Goal: Complete application form

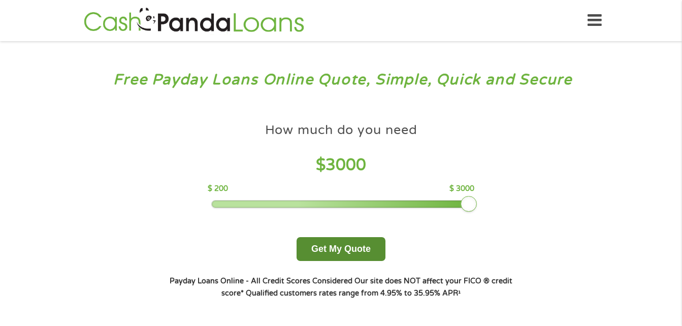
click at [374, 252] on button "Get My Quote" at bounding box center [341, 249] width 89 height 24
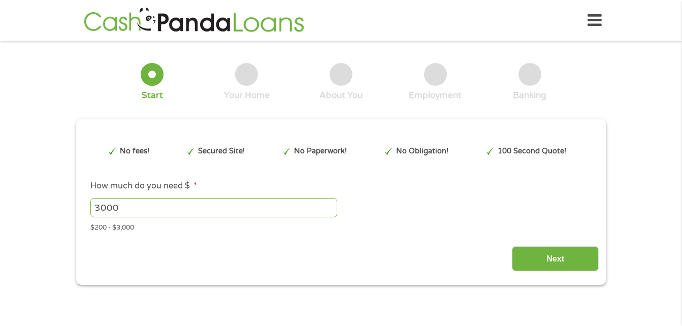
type input "CjwKCAjwup3HBhAAEiwA7euZulxZeUD7JtDtbMDfq5VqUQrbHvBINujD_AkrG_IuOFMnEEqGx-1Bhho…"
click at [409, 325] on span "By continuing to use this site, you agree to the use of cookies. To learn about…" at bounding box center [341, 324] width 291 height 8
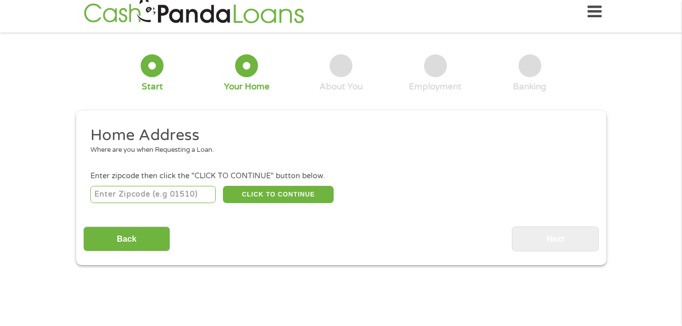
scroll to position [9, 0]
click at [202, 198] on input "number" at bounding box center [152, 193] width 125 height 17
type input "30114"
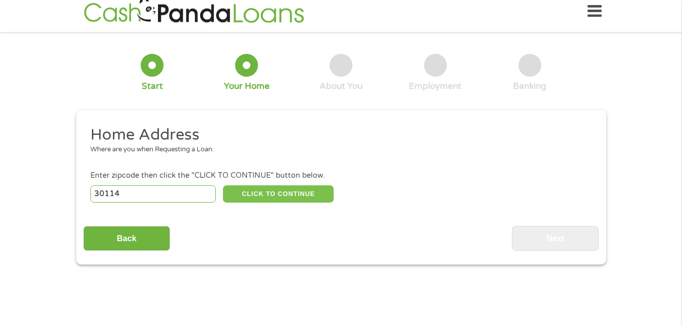
click at [311, 202] on button "CLICK TO CONTINUE" at bounding box center [278, 193] width 111 height 17
type input "30114"
type input "[GEOGRAPHIC_DATA]"
select select "[US_STATE]"
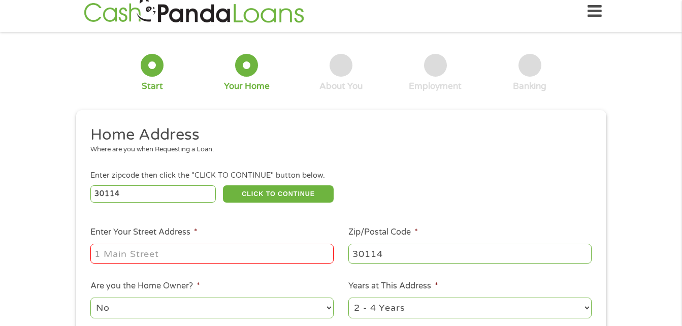
click at [291, 248] on input "Enter Your Street Address *" at bounding box center [211, 253] width 243 height 19
type input "[STREET_ADDRESS]"
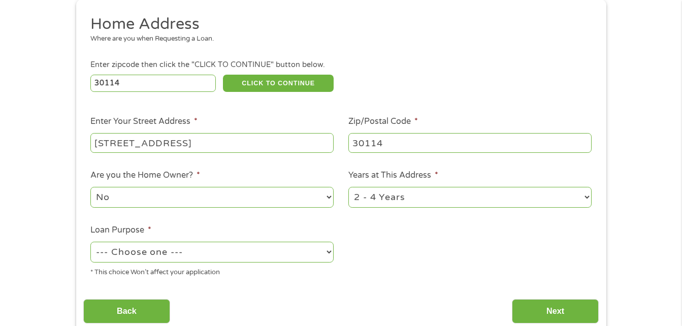
scroll to position [122, 0]
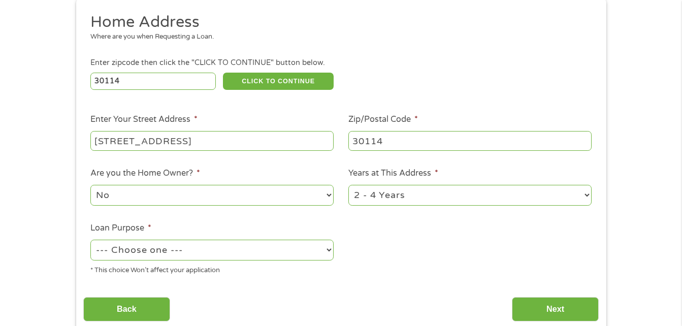
click at [293, 204] on select "No Yes" at bounding box center [211, 195] width 243 height 21
click at [379, 277] on ul "Home Address Where are you when Requesting a Loan. Enter zipcode then click the…" at bounding box center [341, 147] width 516 height 271
click at [323, 254] on select "--- Choose one --- Pay Bills Debt Consolidation Home Improvement Major Purchase…" at bounding box center [211, 250] width 243 height 21
select select "other"
click at [90, 240] on select "--- Choose one --- Pay Bills Debt Consolidation Home Improvement Major Purchase…" at bounding box center [211, 250] width 243 height 21
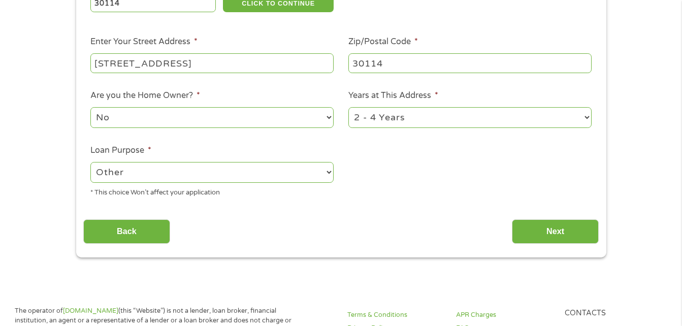
scroll to position [201, 0]
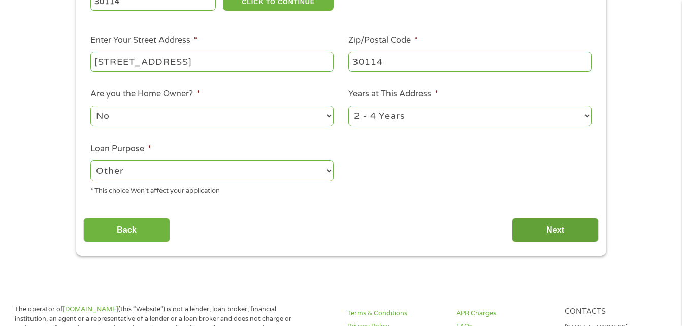
click at [547, 235] on input "Next" at bounding box center [555, 230] width 87 height 25
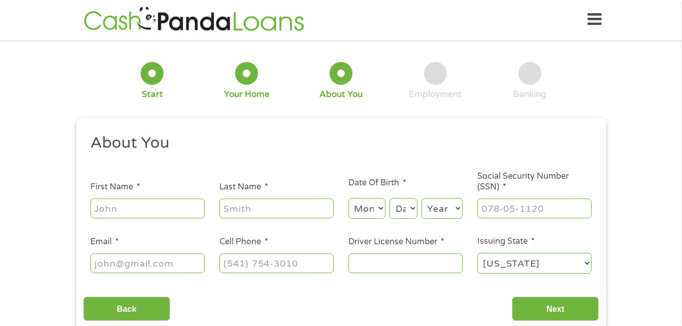
scroll to position [0, 0]
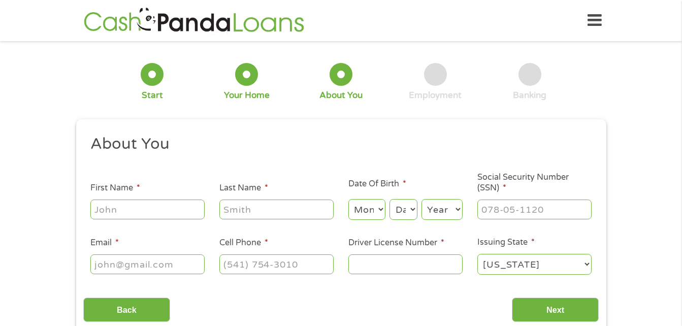
click at [185, 219] on input "First Name *" at bounding box center [147, 209] width 114 height 19
type input "J'synyah"
type input "[PERSON_NAME]"
select select "1"
select select "30"
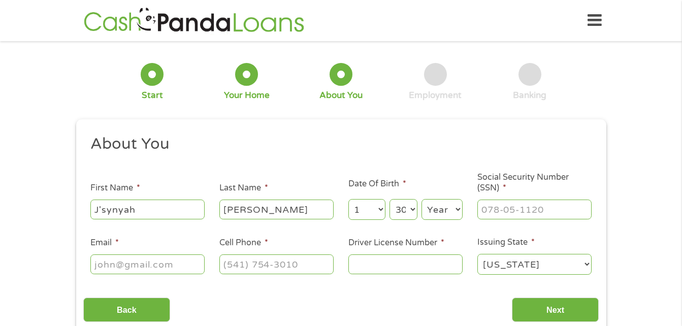
select select "2002"
type input "[EMAIL_ADDRESS][DOMAIN_NAME]"
type input "[PHONE_NUMBER]"
click at [502, 214] on input "Social Security Number (SSN) *" at bounding box center [534, 209] width 114 height 19
type input "580-35-0897"
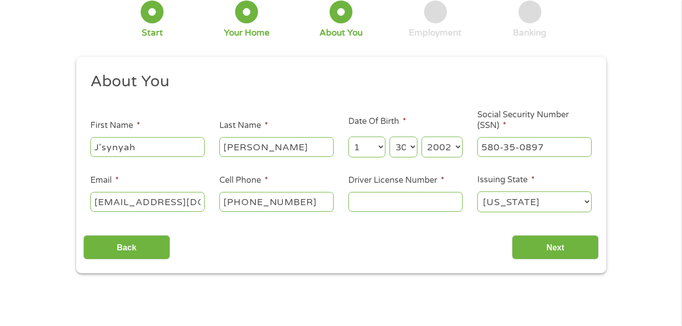
scroll to position [65, 0]
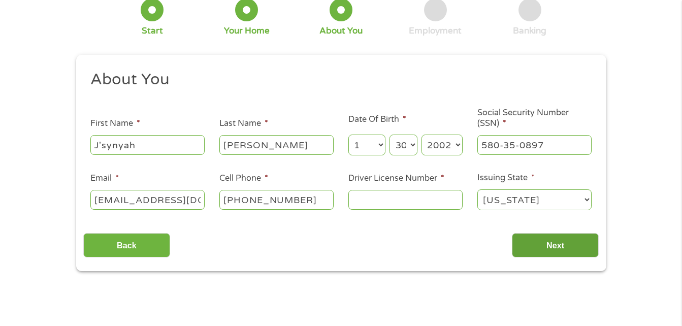
click at [539, 252] on input "Next" at bounding box center [555, 245] width 87 height 25
click at [466, 263] on div "This field is hidden when viewing the form gclid CjwKCAjwup3HBhAAEiwA7euZulxZeU…" at bounding box center [341, 163] width 530 height 217
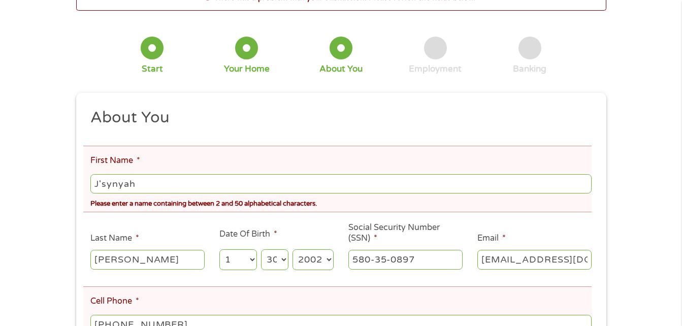
scroll to position [0, 0]
